Goal: Navigation & Orientation: Find specific page/section

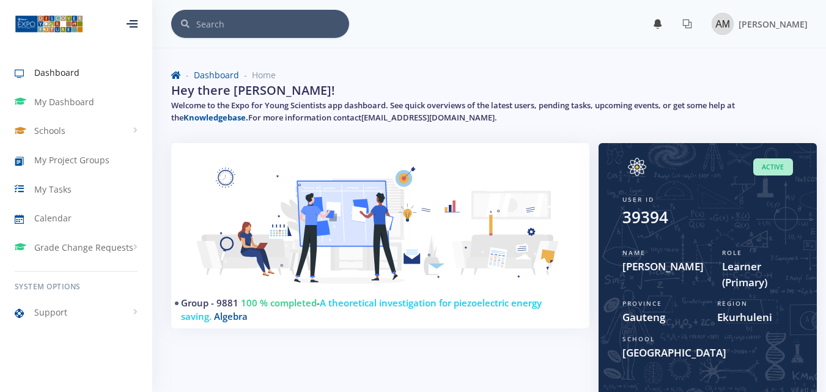
click at [660, 31] on link at bounding box center [657, 24] width 29 height 20
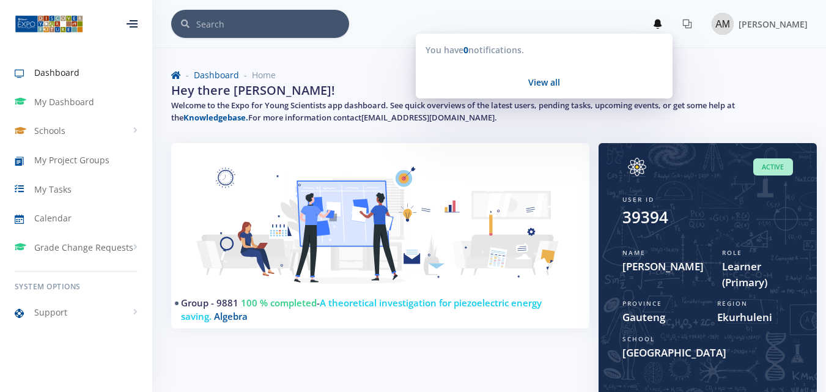
click at [485, 120] on h5 "Welcome to the Expo for Young Scientists app dashboard. See quick overviews of …" at bounding box center [489, 112] width 636 height 24
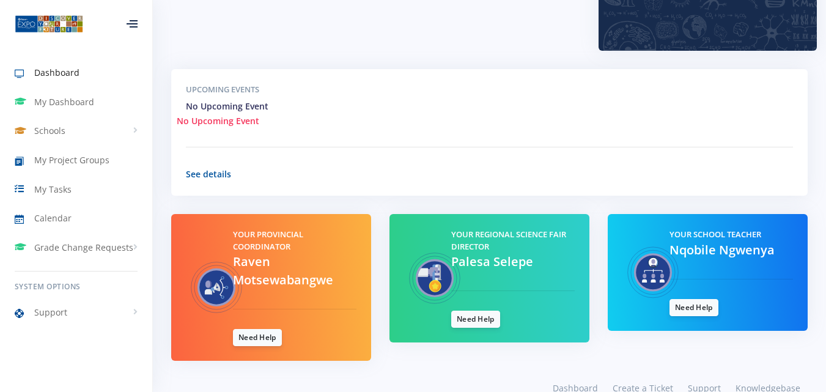
scroll to position [414, 0]
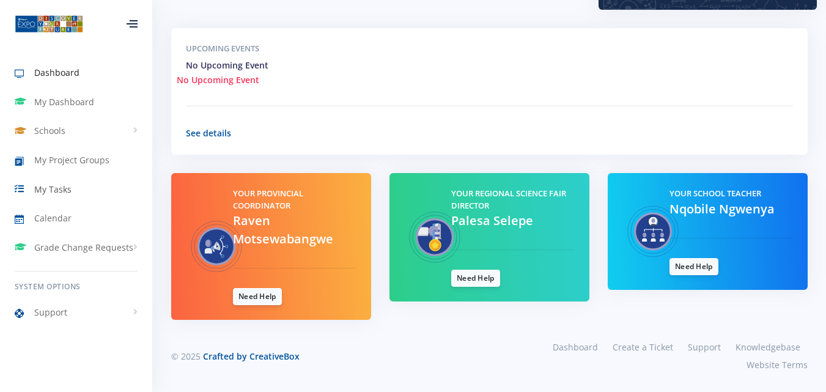
click at [61, 183] on span "My Tasks" at bounding box center [52, 189] width 37 height 13
click at [95, 154] on span "My Project Groups" at bounding box center [71, 159] width 75 height 13
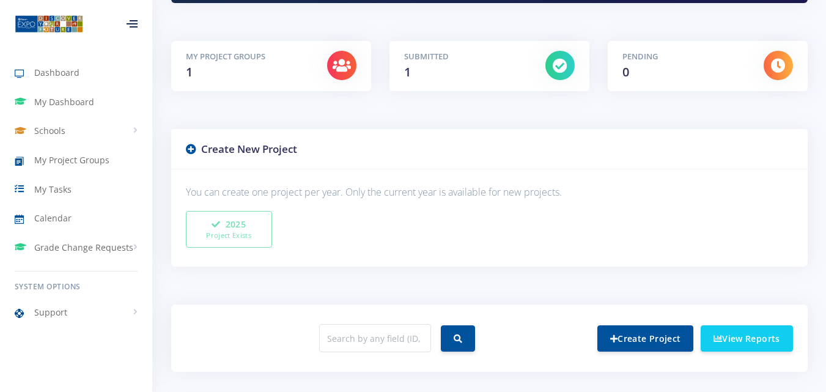
scroll to position [205, 0]
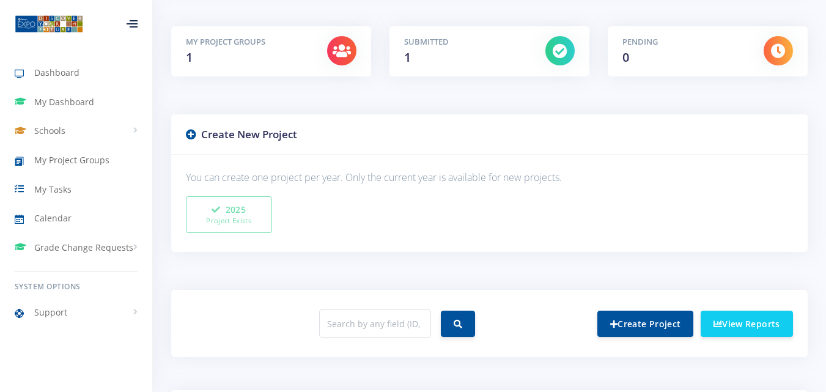
click at [541, 127] on h3 "Create New Project" at bounding box center [489, 135] width 607 height 16
